Goal: Task Accomplishment & Management: Complete application form

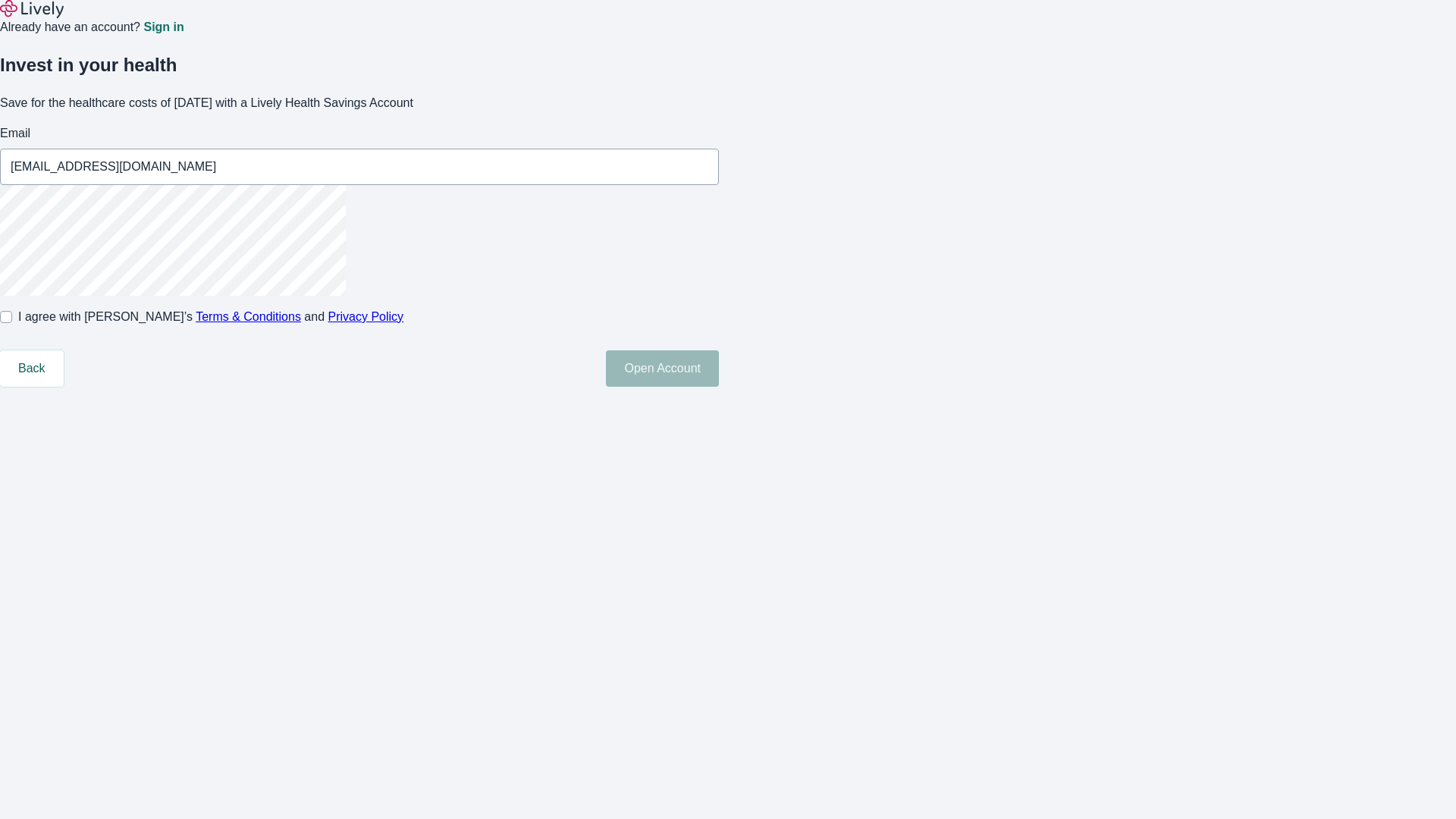
click at [12, 323] on input "I agree with Lively’s Terms & Conditions and Privacy Policy" at bounding box center [6, 316] width 12 height 12
checkbox input "true"
click at [718, 386] on button "Open Account" at bounding box center [663, 369] width 113 height 37
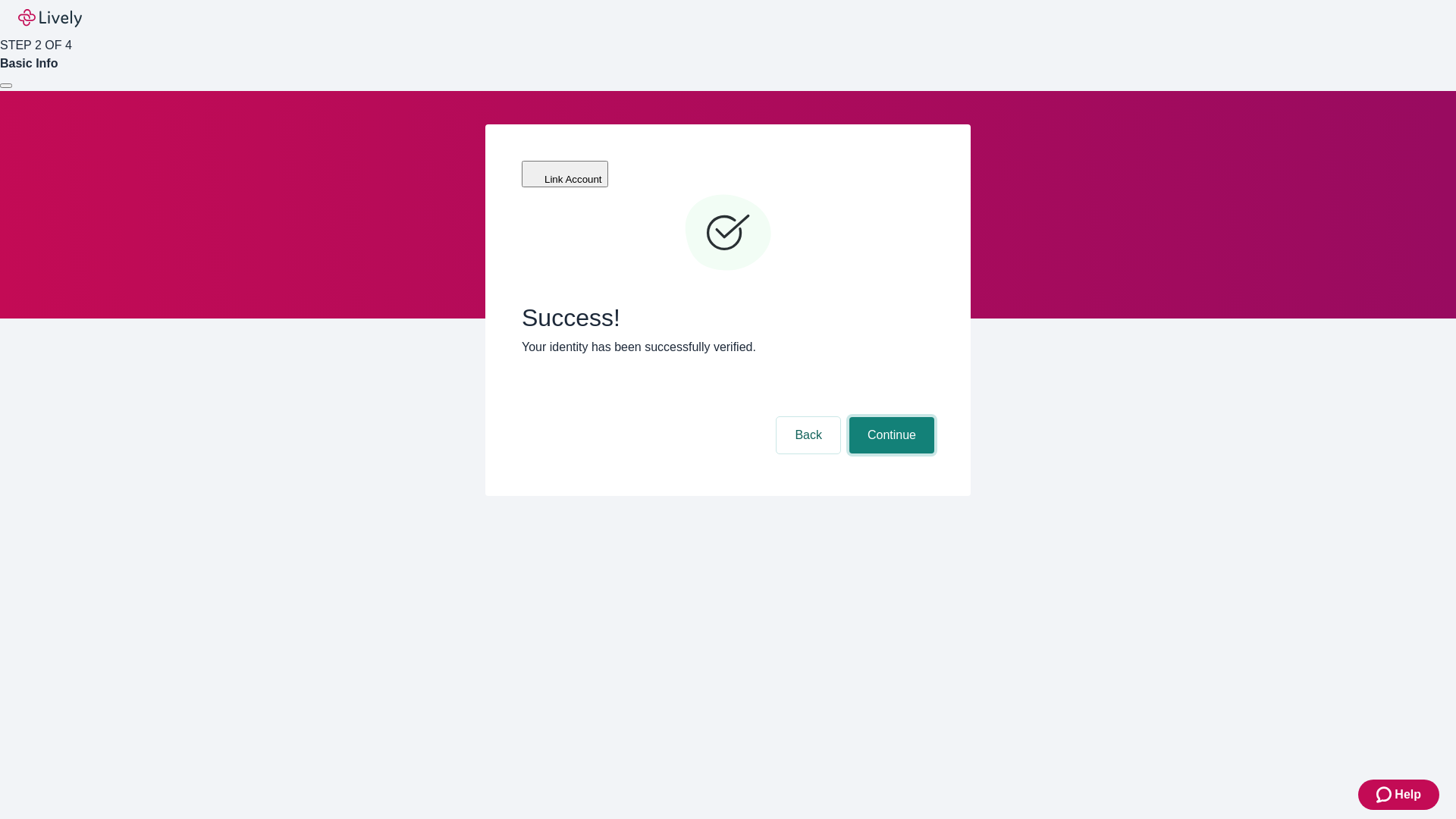
click at [889, 417] on button "Continue" at bounding box center [892, 435] width 85 height 37
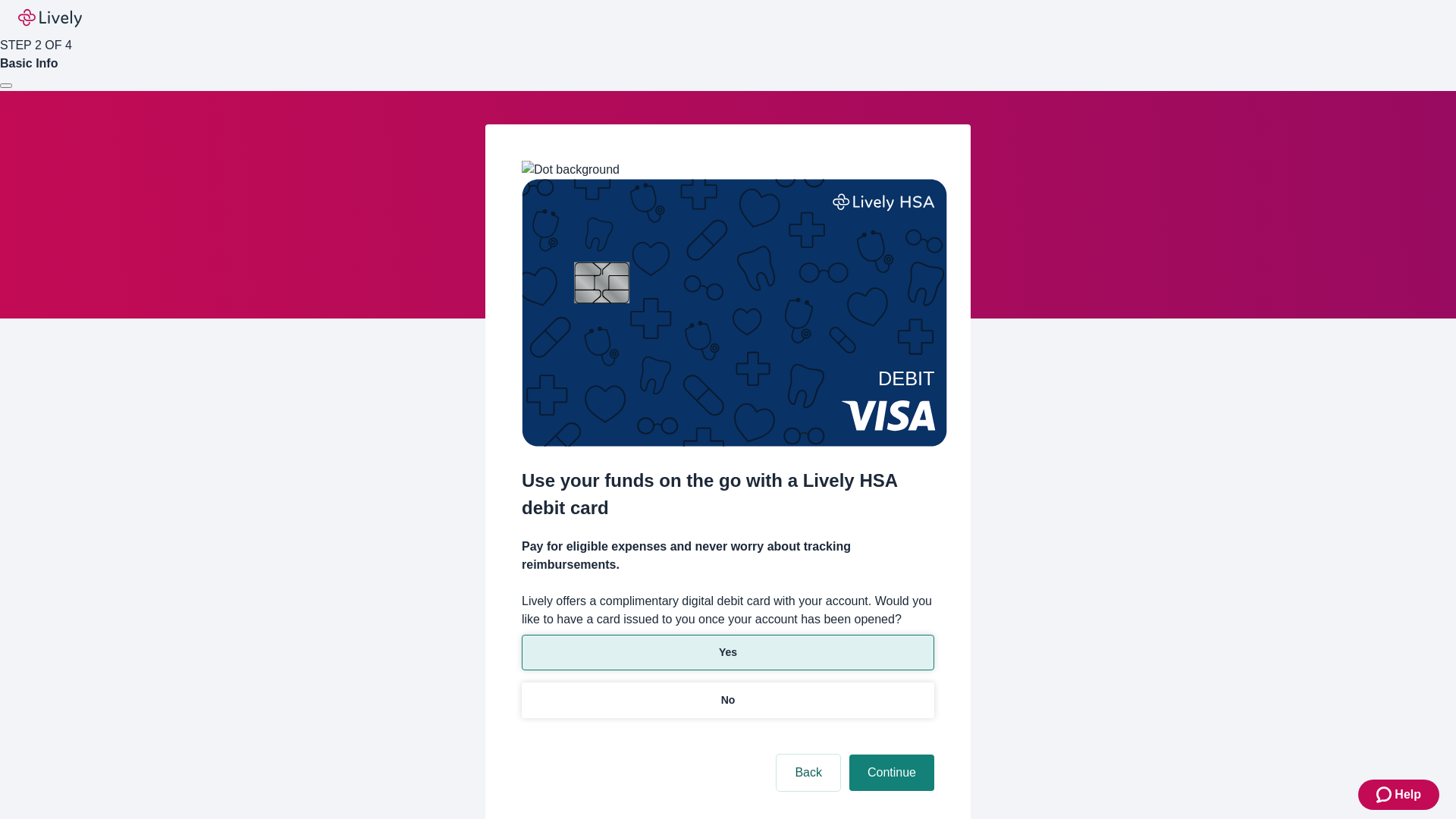
click at [727, 644] on p "Yes" at bounding box center [728, 652] width 18 height 16
click at [889, 754] on button "Continue" at bounding box center [892, 772] width 85 height 37
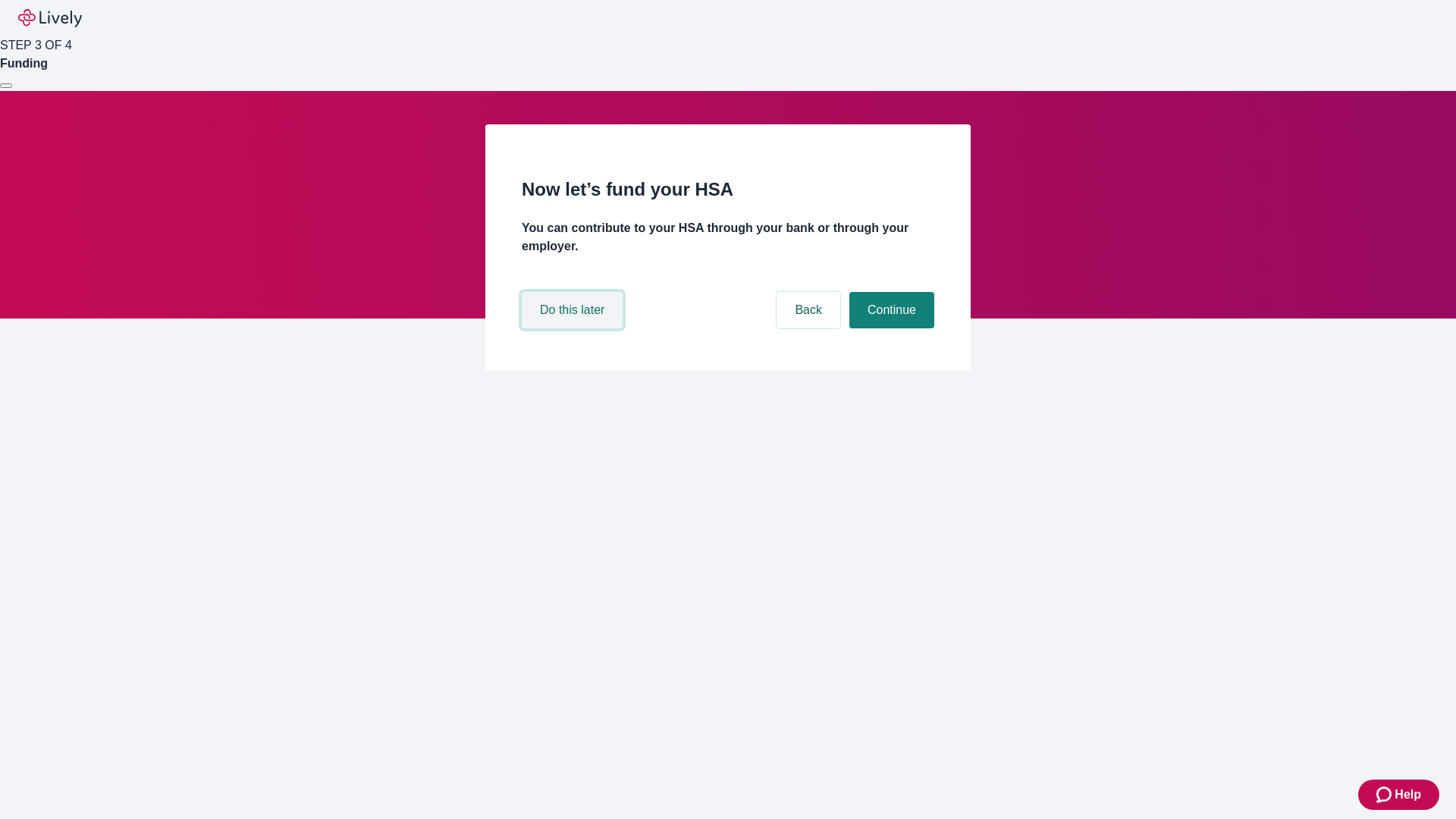
click at [574, 328] on button "Do this later" at bounding box center [572, 310] width 101 height 37
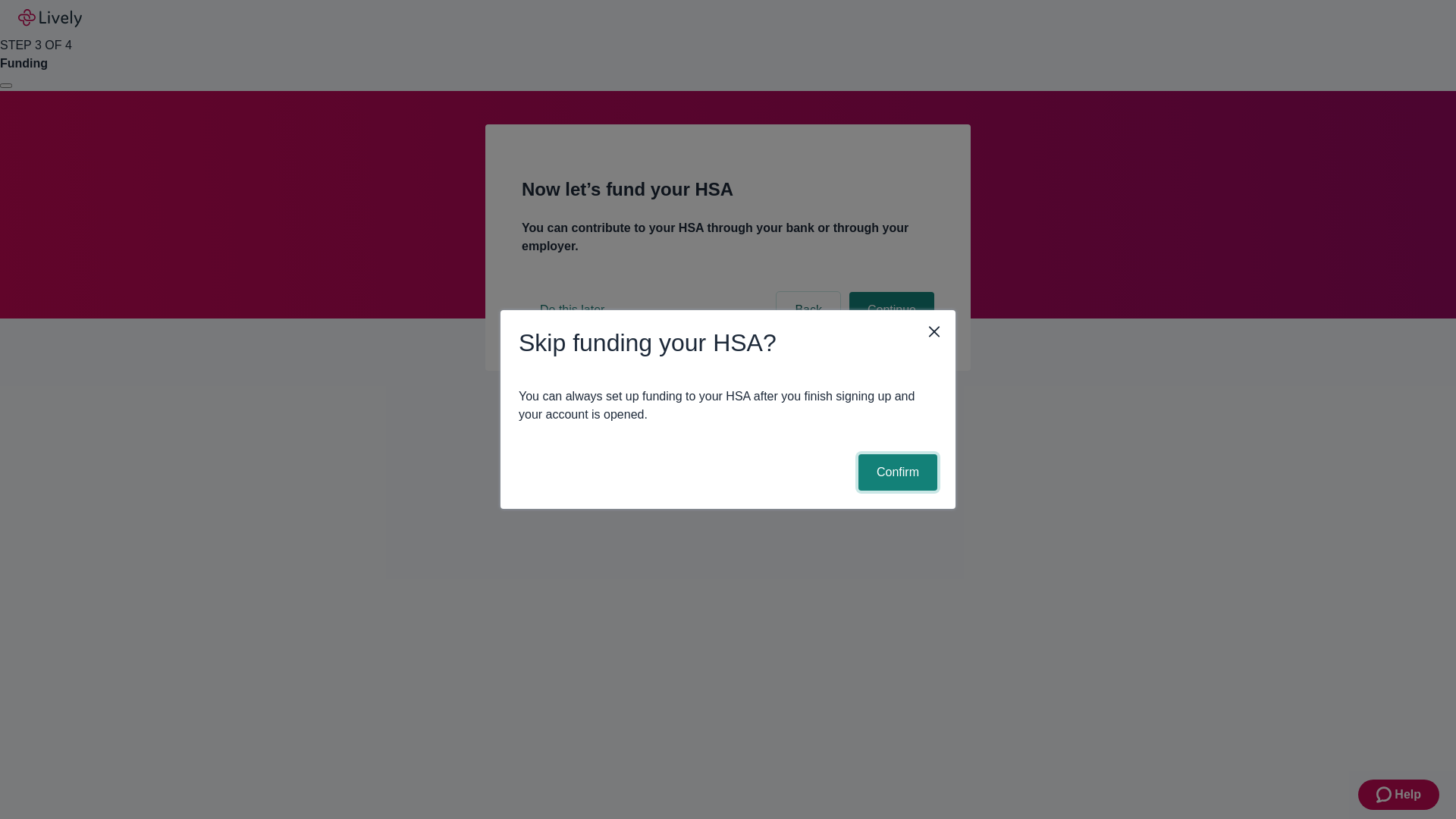
click at [896, 472] on button "Confirm" at bounding box center [897, 473] width 79 height 37
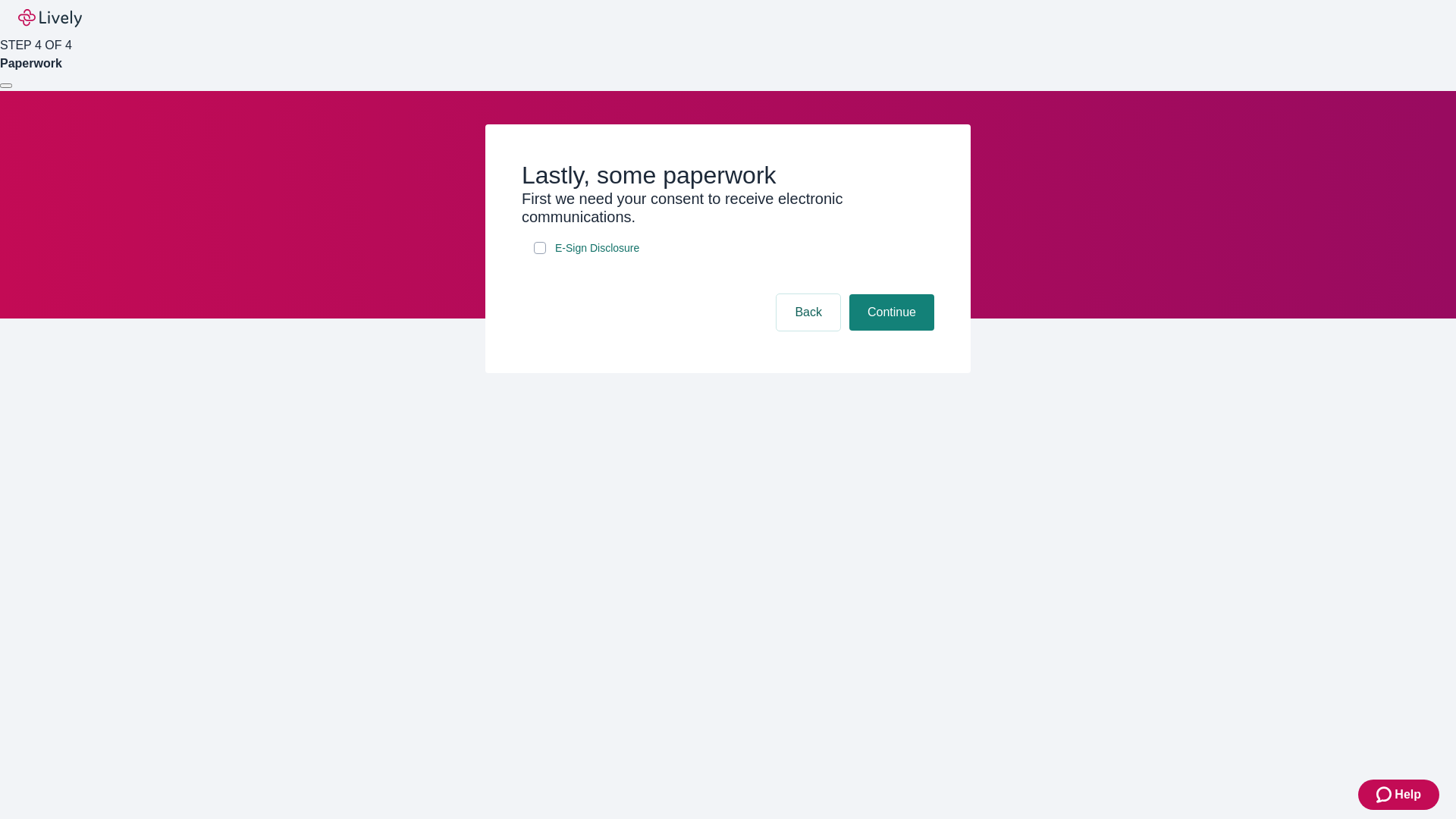
click at [539, 254] on input "E-Sign Disclosure" at bounding box center [539, 248] width 12 height 12
checkbox input "true"
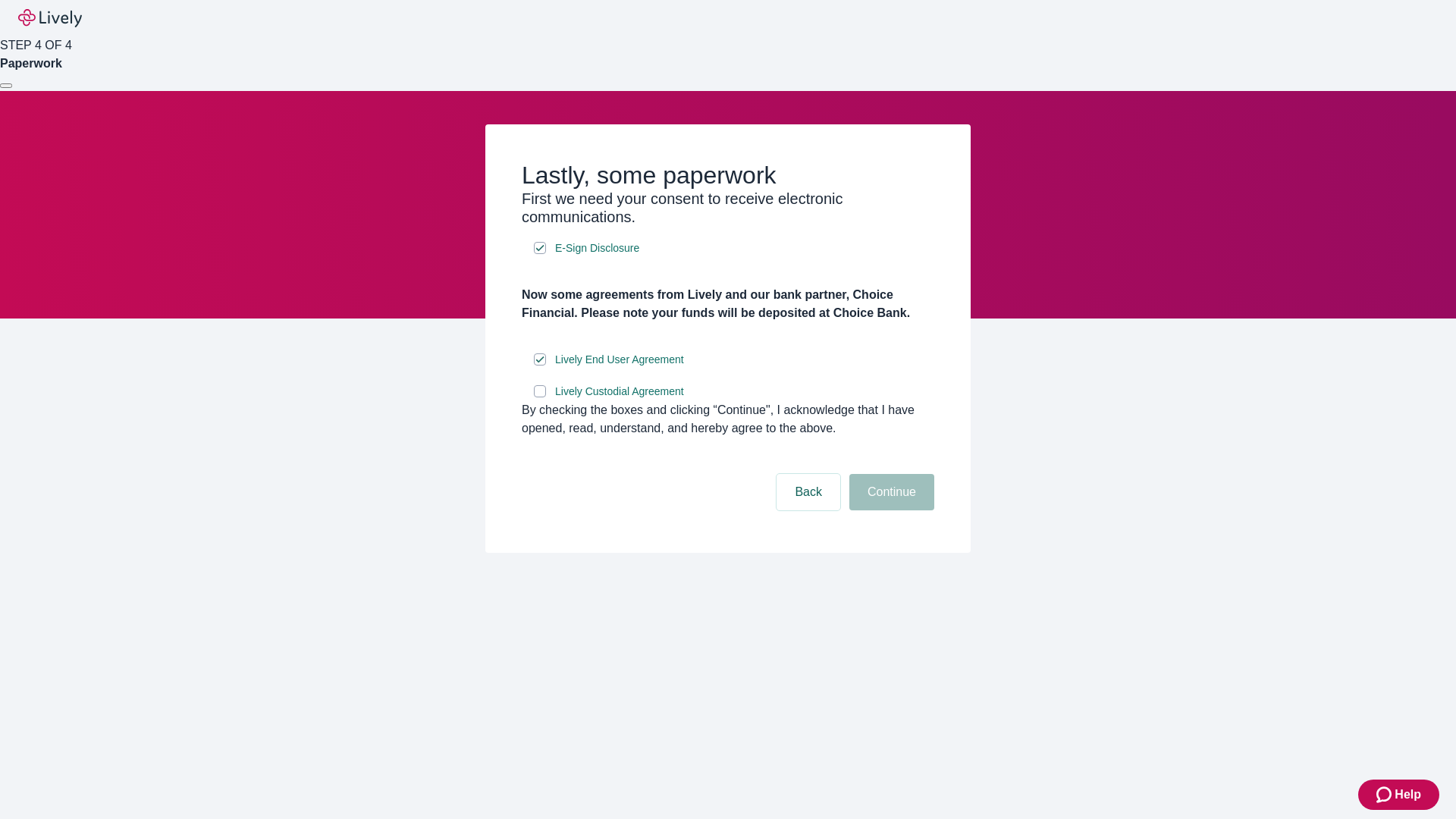
click at [539, 397] on input "Lively Custodial Agreement" at bounding box center [539, 391] width 12 height 12
checkbox input "true"
click at [889, 510] on button "Continue" at bounding box center [892, 492] width 85 height 37
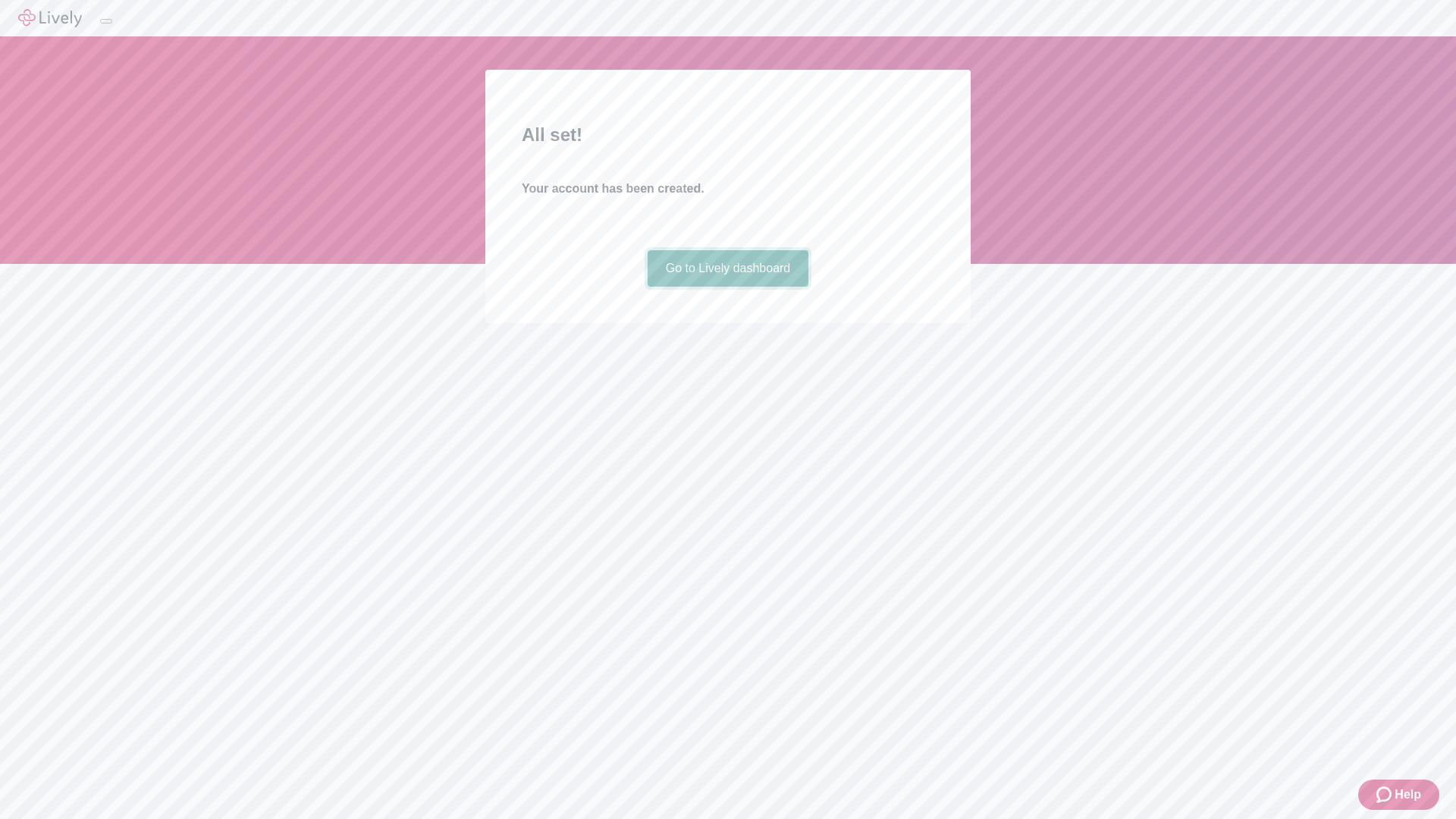
click at [727, 286] on link "Go to Lively dashboard" at bounding box center [728, 269] width 162 height 37
